Goal: Task Accomplishment & Management: Use online tool/utility

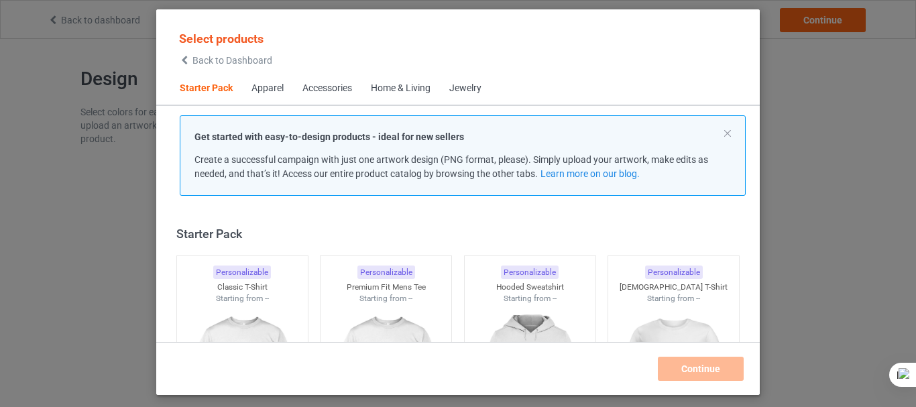
scroll to position [17, 0]
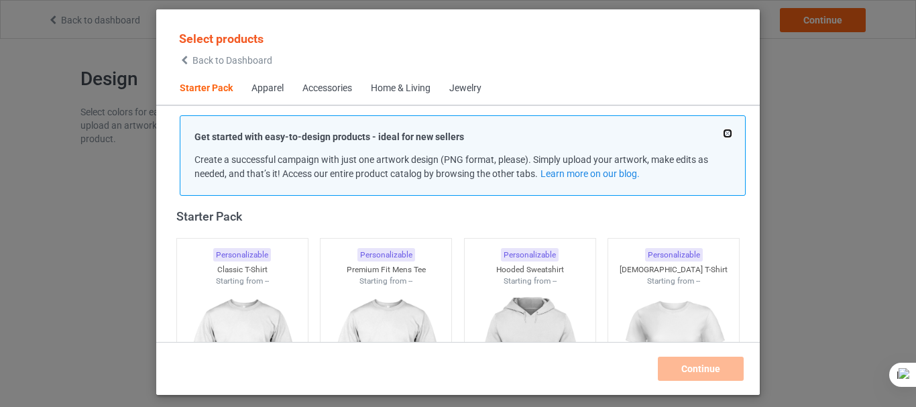
click at [725, 131] on button at bounding box center [727, 133] width 7 height 7
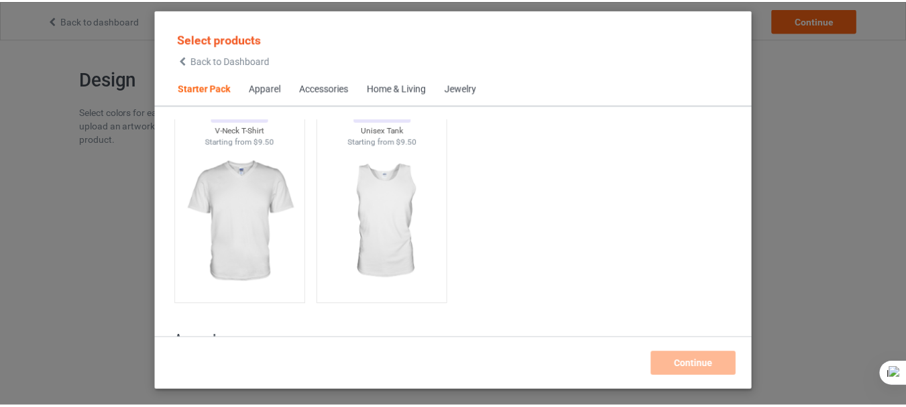
scroll to position [339, 0]
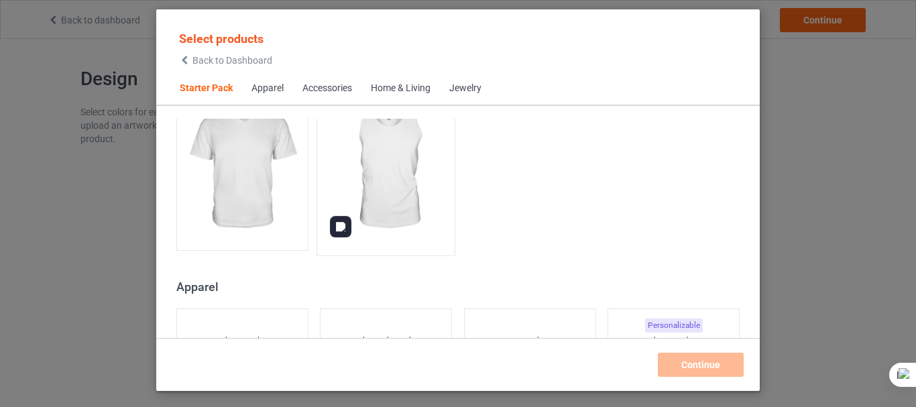
click at [386, 177] on img at bounding box center [386, 170] width 126 height 158
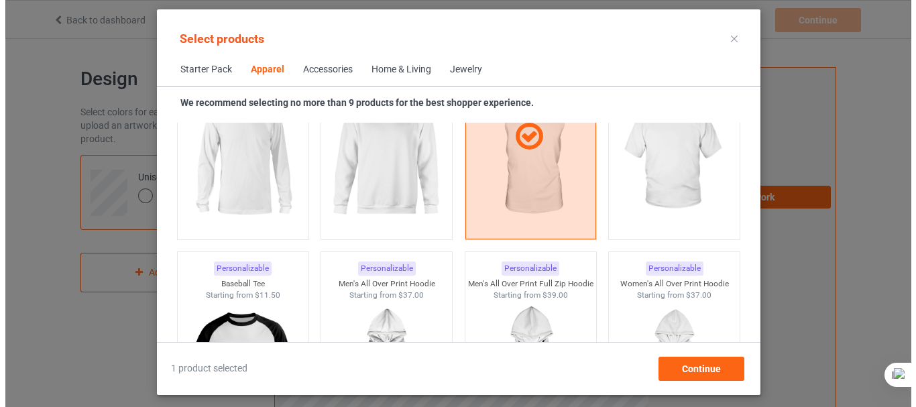
scroll to position [921, 0]
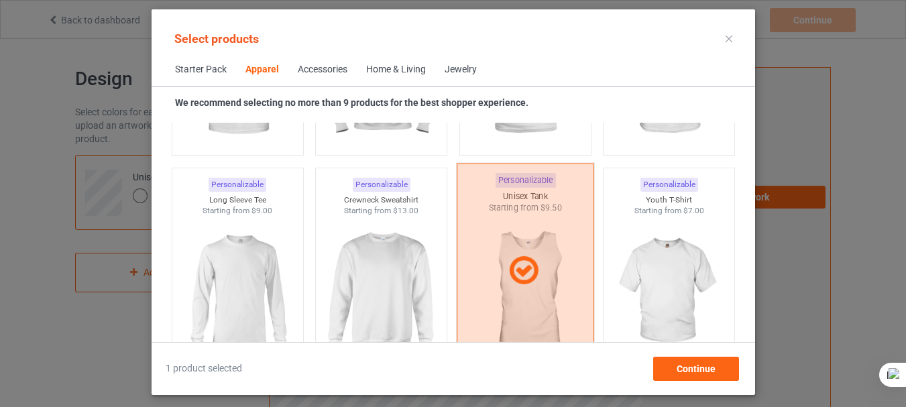
click at [538, 223] on div at bounding box center [524, 270] width 137 height 215
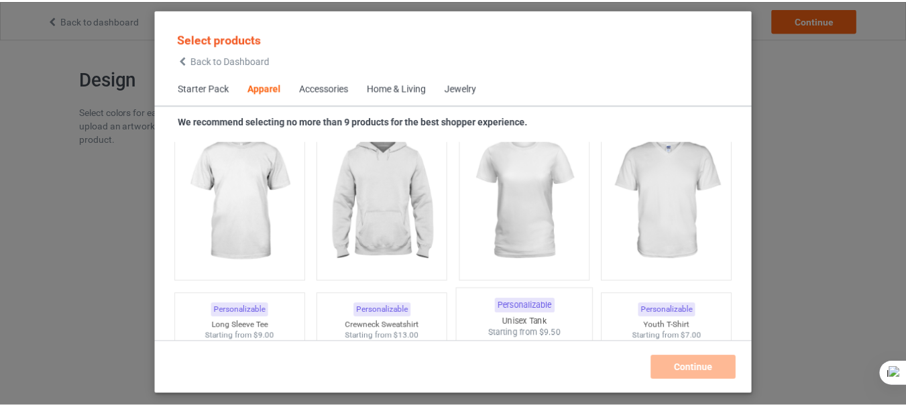
scroll to position [760, 0]
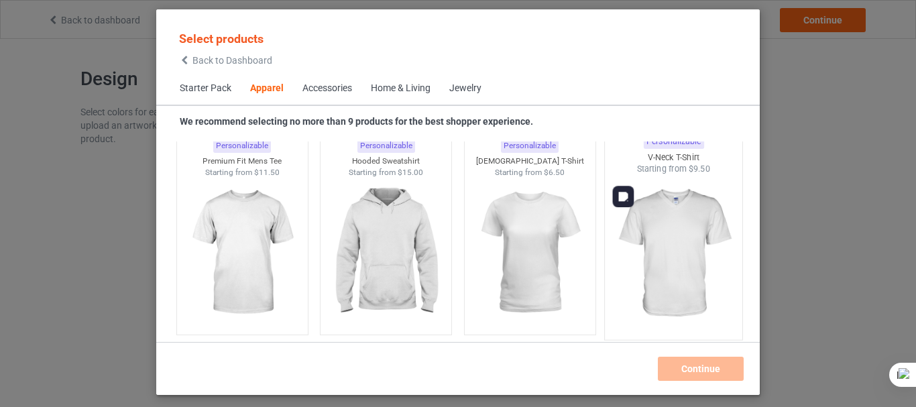
click at [662, 235] on img at bounding box center [674, 254] width 126 height 158
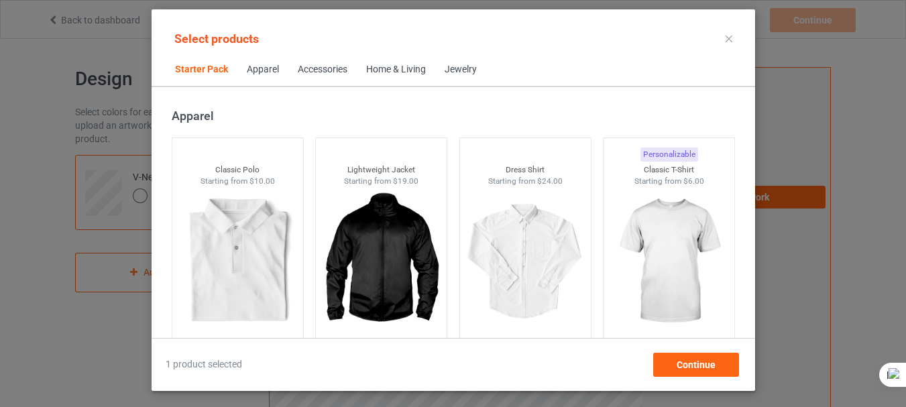
scroll to position [465, 0]
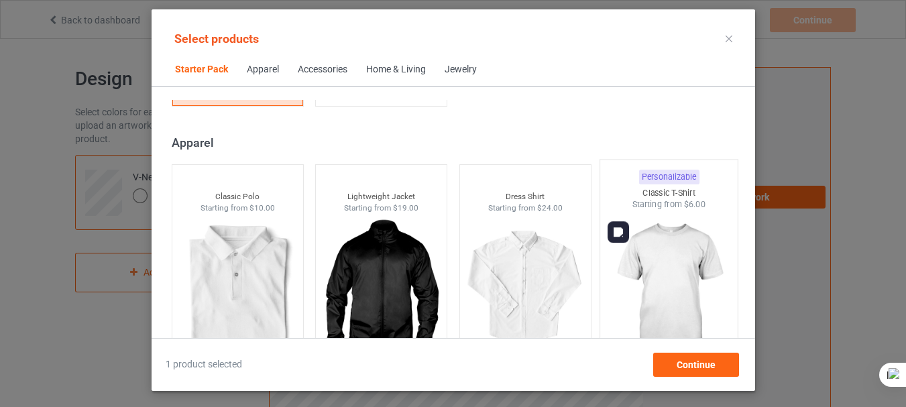
click at [674, 225] on img at bounding box center [668, 290] width 126 height 158
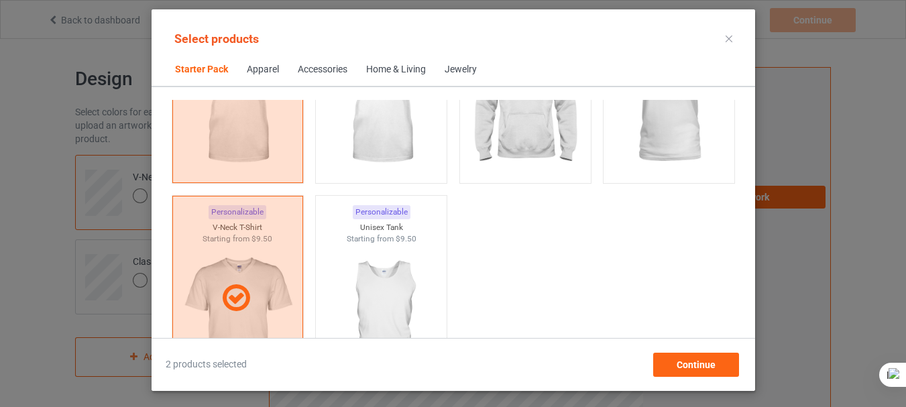
scroll to position [36, 0]
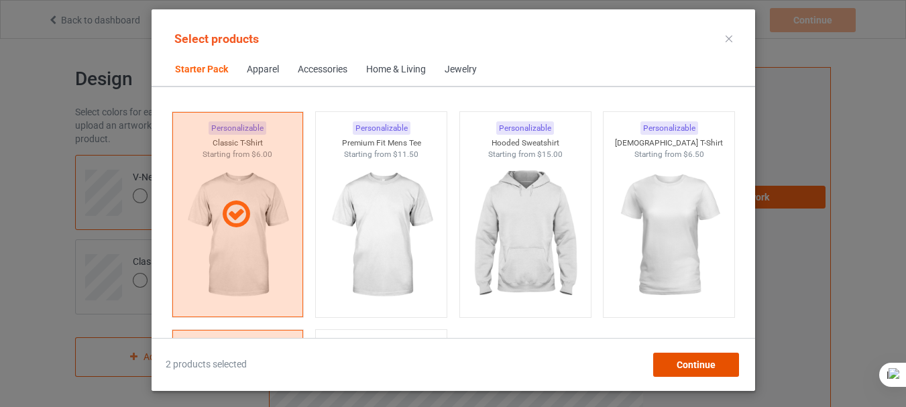
click at [671, 354] on div "Continue" at bounding box center [695, 365] width 86 height 24
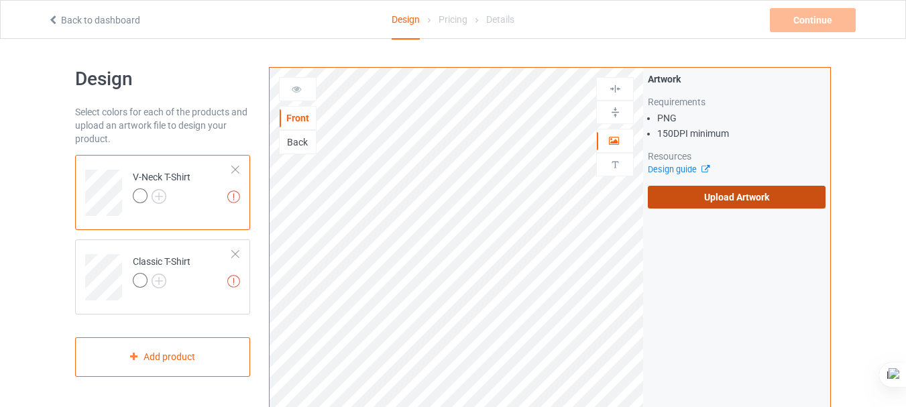
click at [727, 194] on label "Upload Artwork" at bounding box center [737, 197] width 178 height 23
click at [0, 0] on input "Upload Artwork" at bounding box center [0, 0] width 0 height 0
